Goal: Task Accomplishment & Management: Manage account settings

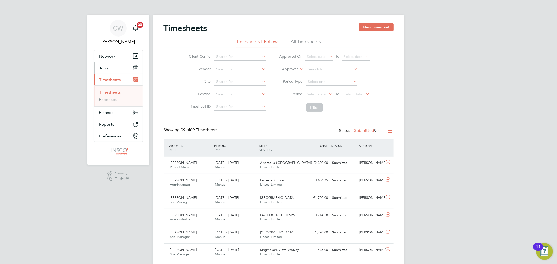
click at [109, 63] on button "Jobs" at bounding box center [118, 67] width 49 height 11
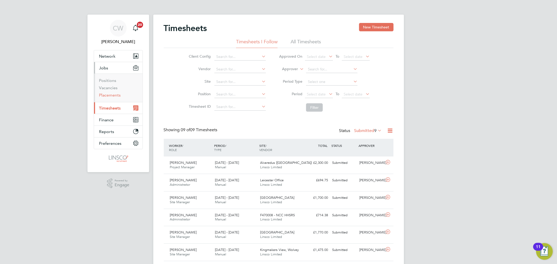
click at [112, 94] on link "Placements" at bounding box center [110, 95] width 22 height 5
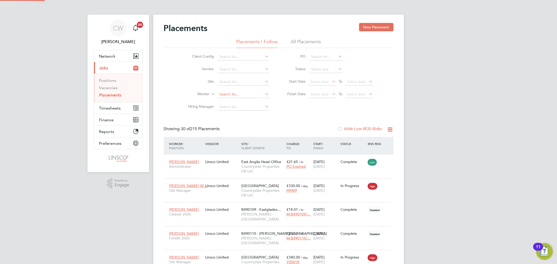
click at [228, 95] on input at bounding box center [243, 94] width 51 height 7
click at [251, 101] on b "Rey" at bounding box center [254, 102] width 6 height 4
type input "[PERSON_NAME]"
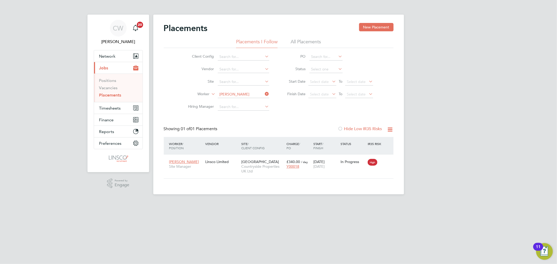
click at [111, 94] on link "Placements" at bounding box center [110, 95] width 22 height 5
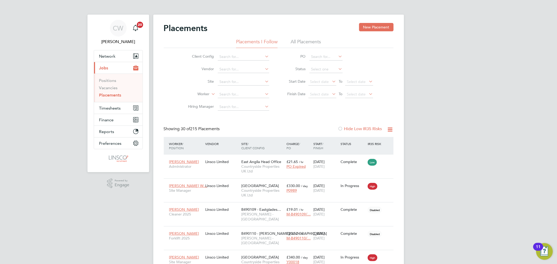
drag, startPoint x: 139, startPoint y: 27, endPoint x: 144, endPoint y: 26, distance: 5.3
click at [139, 27] on span "20" at bounding box center [140, 25] width 6 height 6
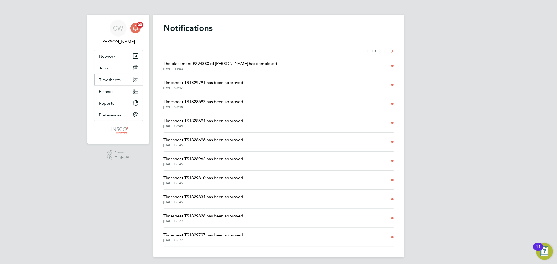
click at [114, 82] on span "Timesheets" at bounding box center [110, 79] width 22 height 5
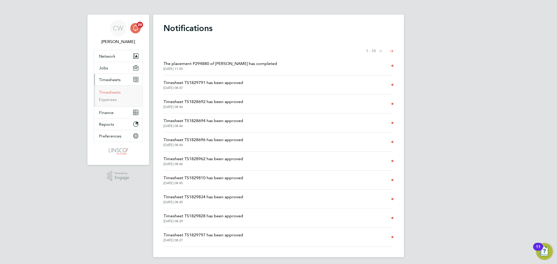
click at [114, 92] on link "Timesheets" at bounding box center [110, 92] width 22 height 5
